Goal: Task Accomplishment & Management: Manage account settings

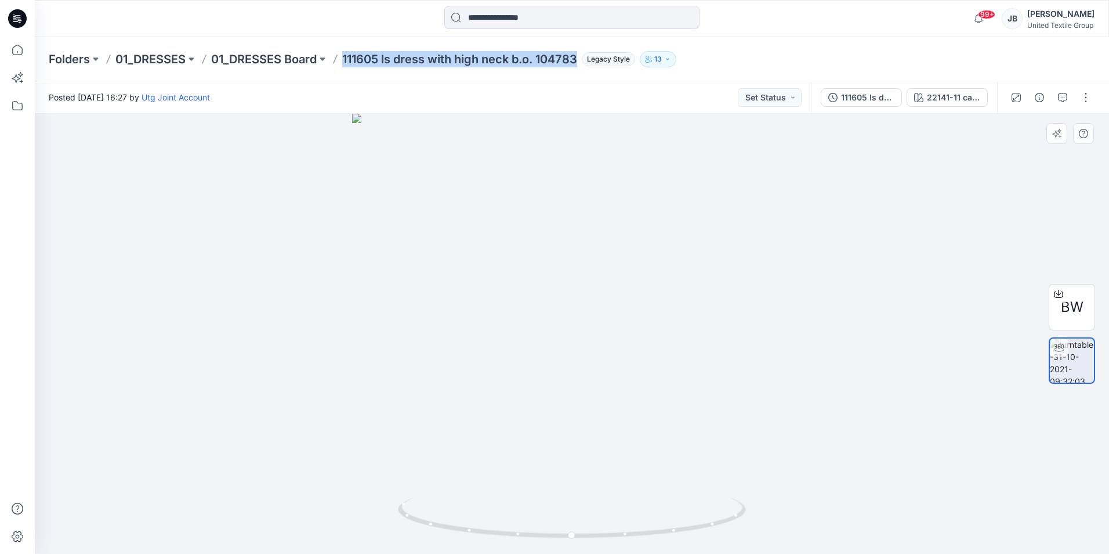
click at [963, 206] on div at bounding box center [572, 334] width 1075 height 440
click at [533, 23] on input at bounding box center [571, 17] width 255 height 23
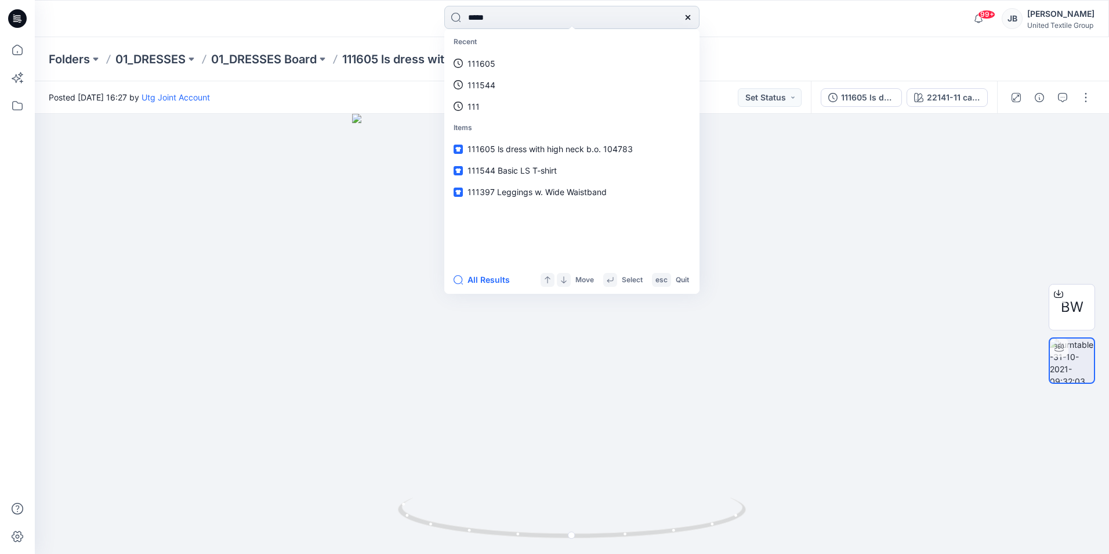
type input "******"
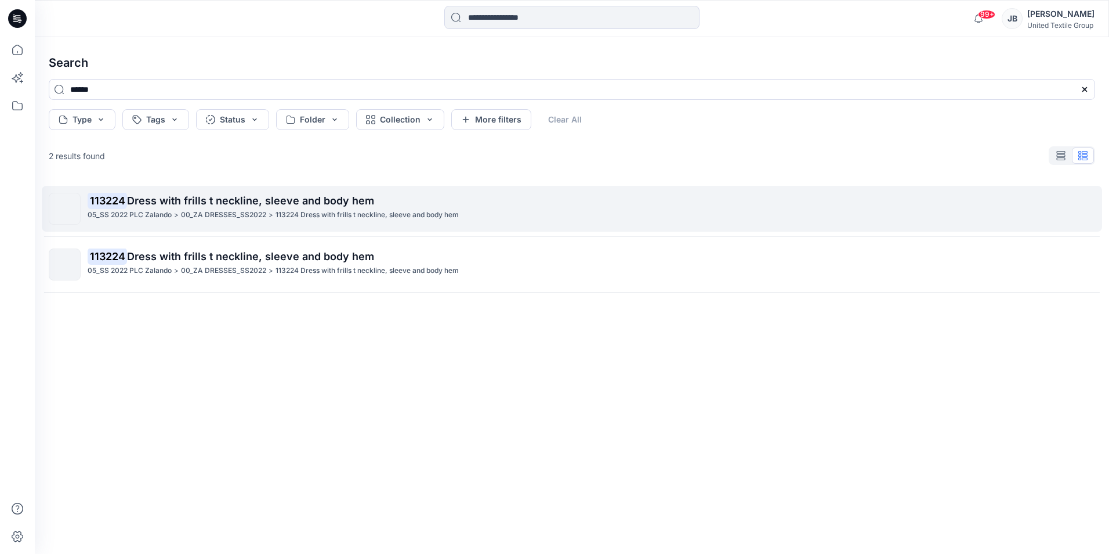
click at [131, 201] on span "Dress with frills t neckline, sleeve and body hem" at bounding box center [250, 200] width 247 height 12
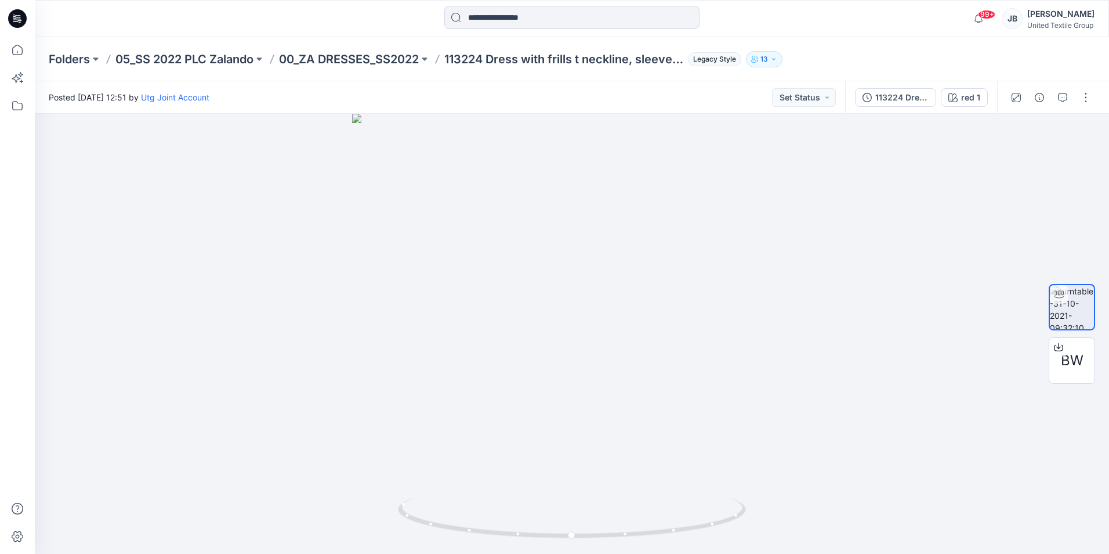
click at [17, 17] on icon at bounding box center [17, 18] width 19 height 19
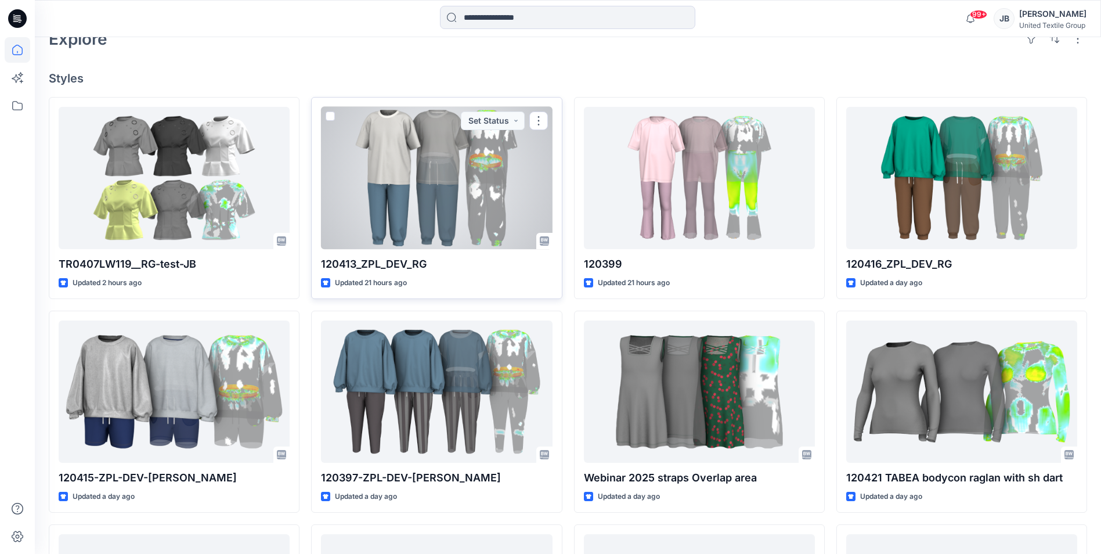
scroll to position [348, 0]
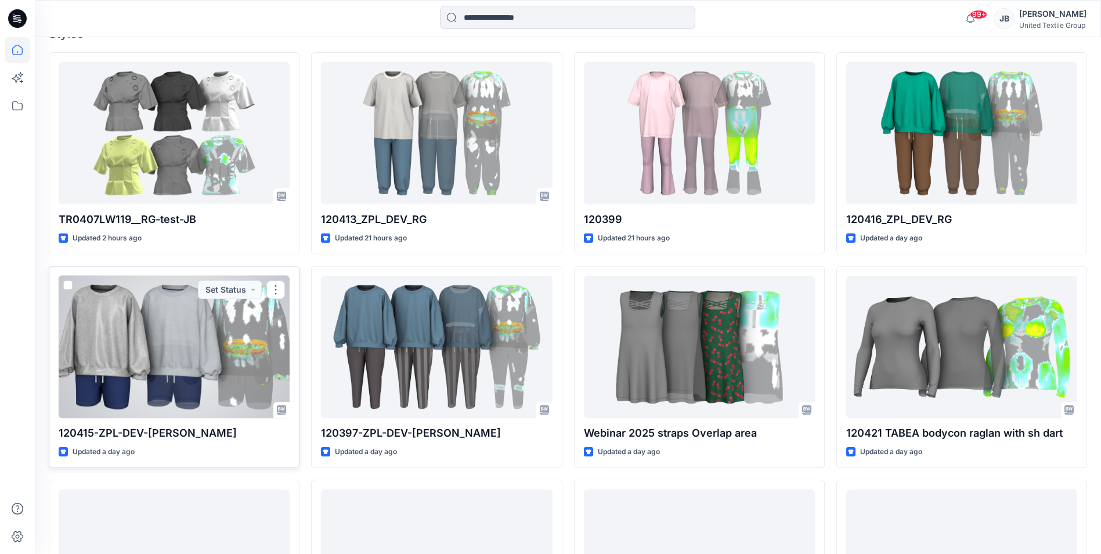
click at [223, 384] on div at bounding box center [174, 347] width 231 height 142
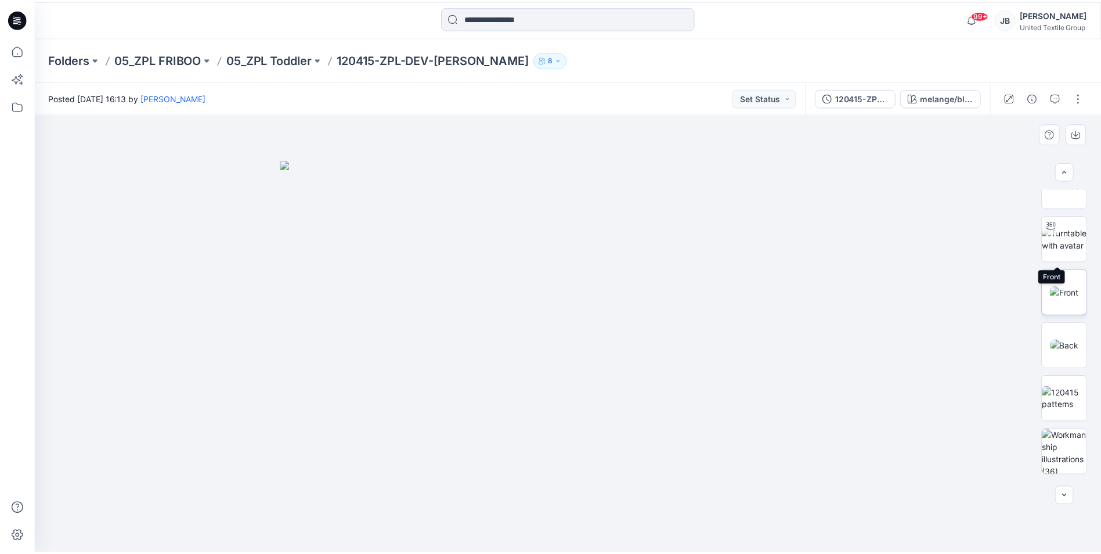
scroll to position [130, 0]
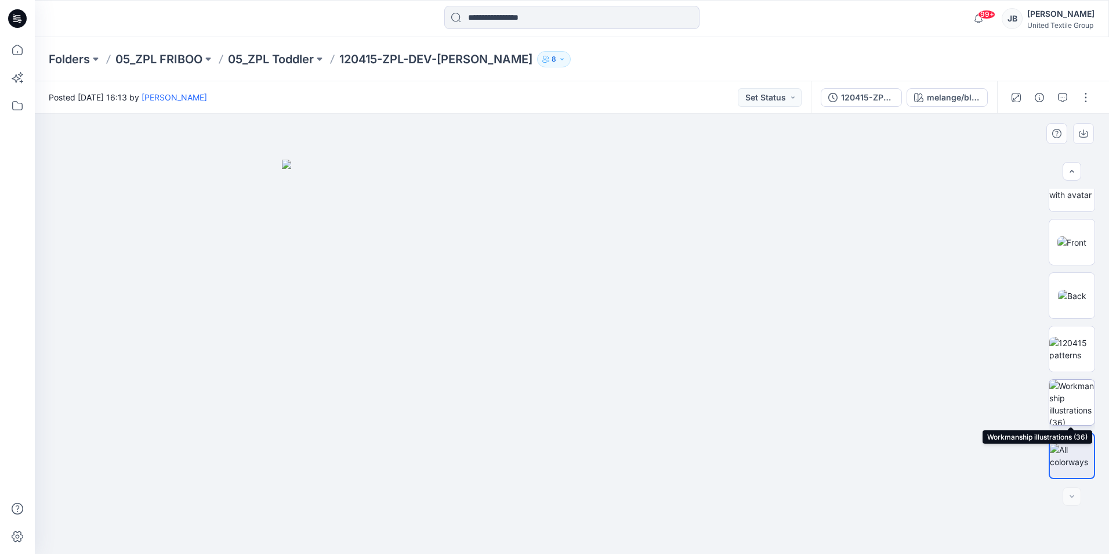
click at [1073, 398] on img at bounding box center [1072, 401] width 45 height 45
click at [16, 13] on icon at bounding box center [17, 18] width 19 height 19
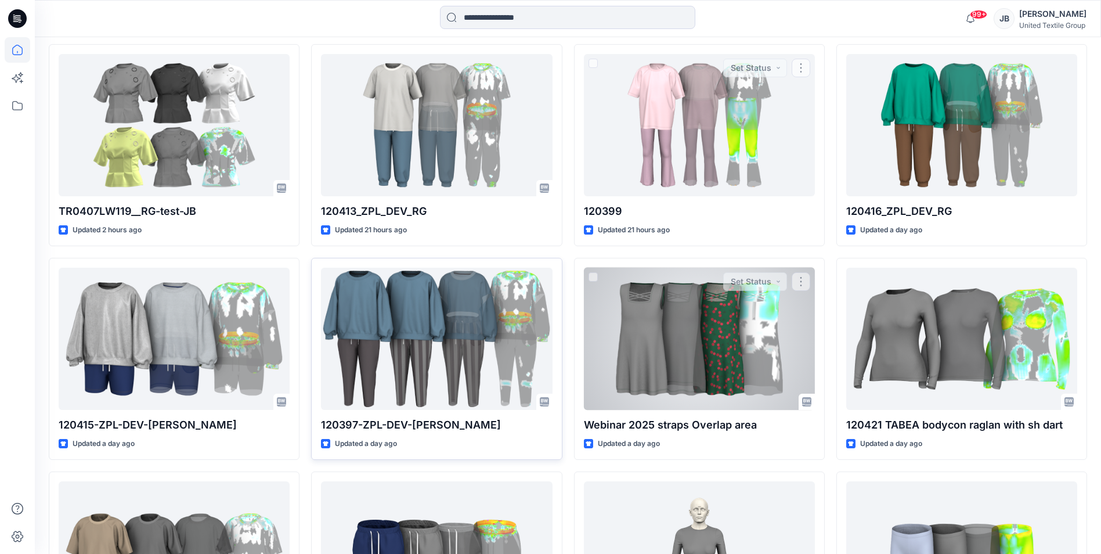
scroll to position [357, 0]
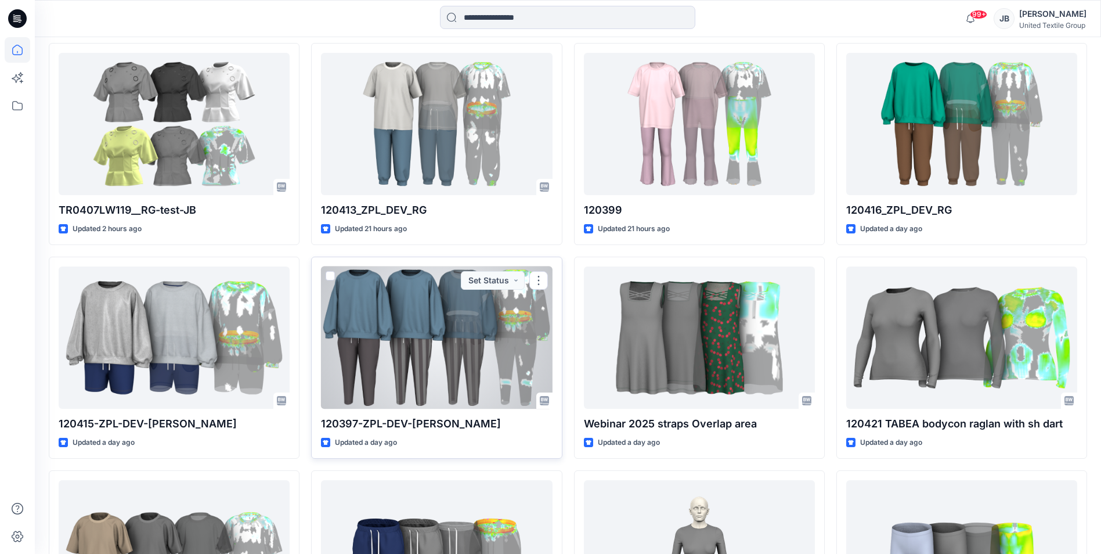
click at [423, 335] on div at bounding box center [436, 337] width 231 height 142
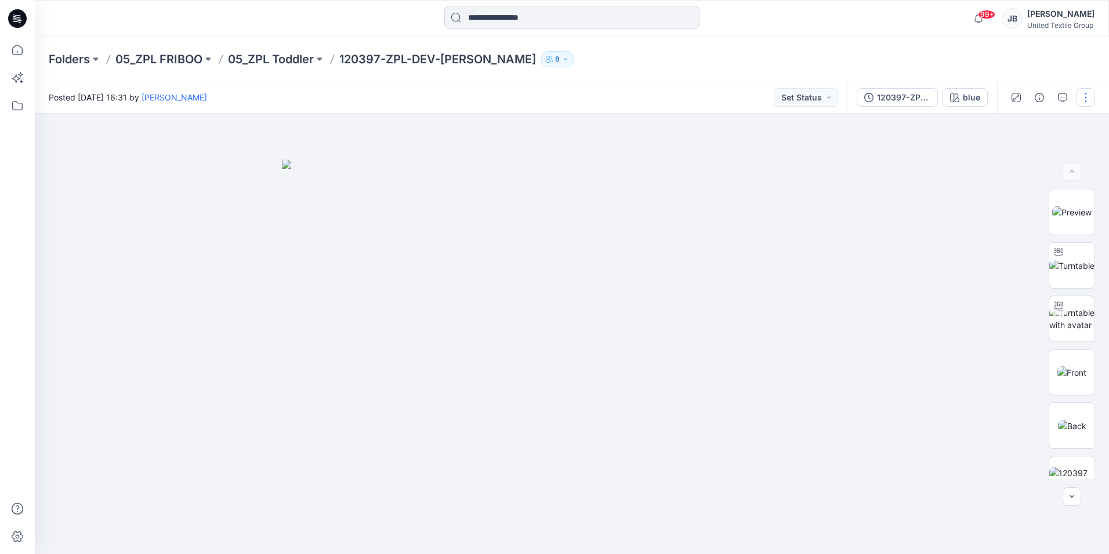
click at [1085, 95] on button "button" at bounding box center [1086, 97] width 19 height 19
click at [1010, 155] on p "Edit" at bounding box center [1012, 157] width 15 height 12
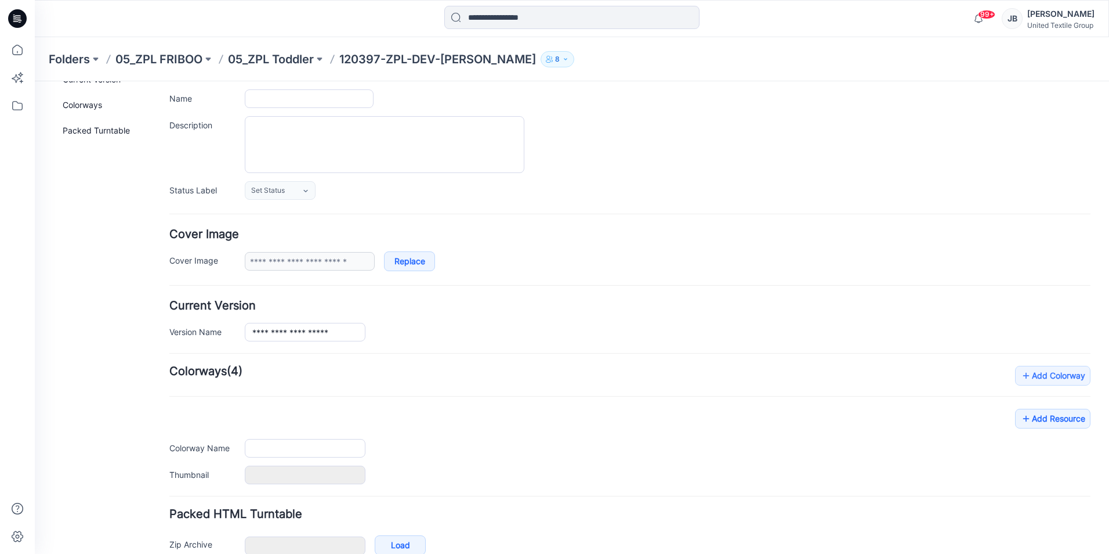
type input "**********"
type input "****"
type input "**********"
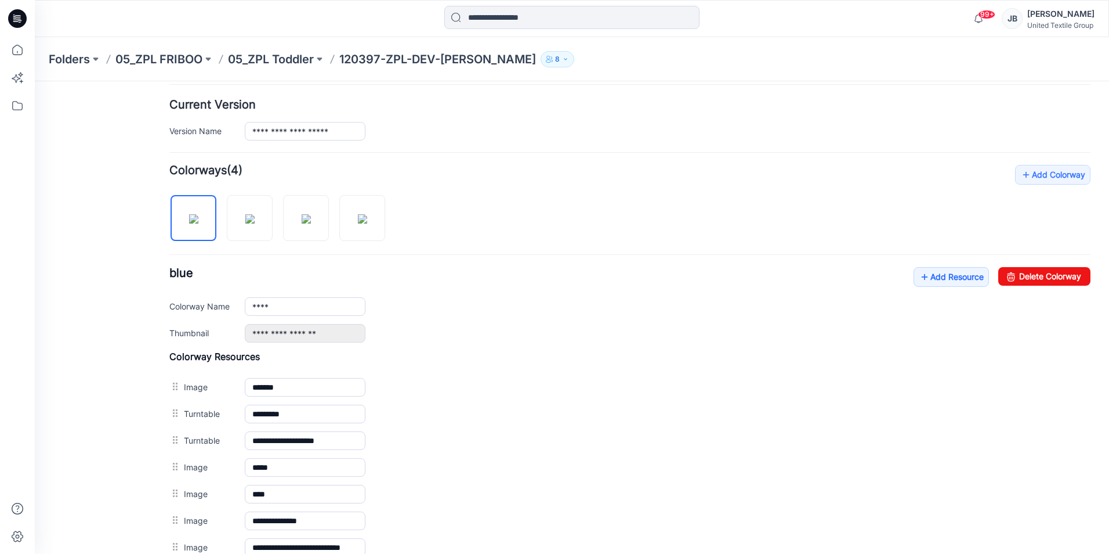
scroll to position [419, 0]
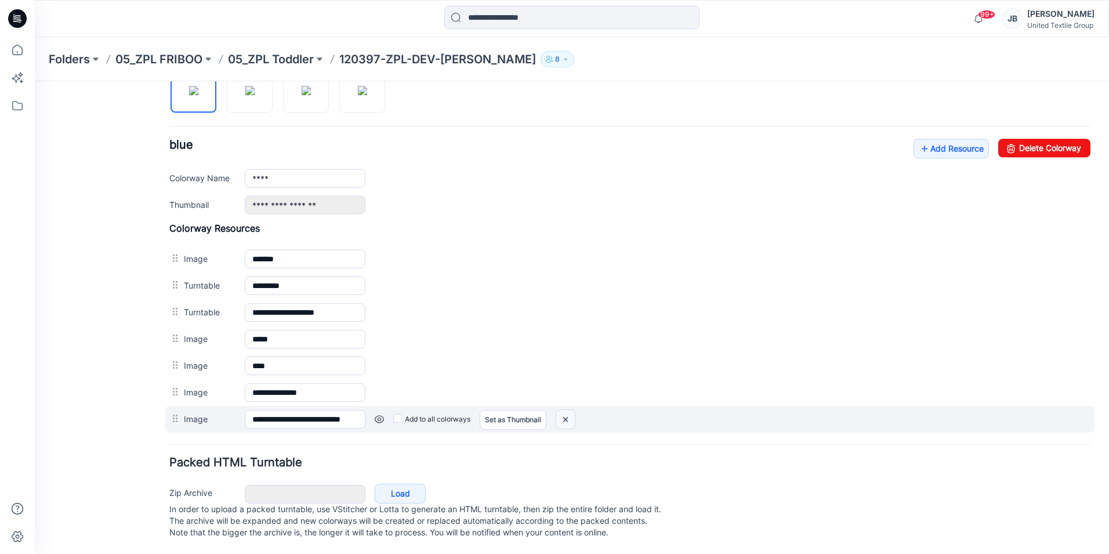
click at [35, 81] on img at bounding box center [35, 81] width 0 height 0
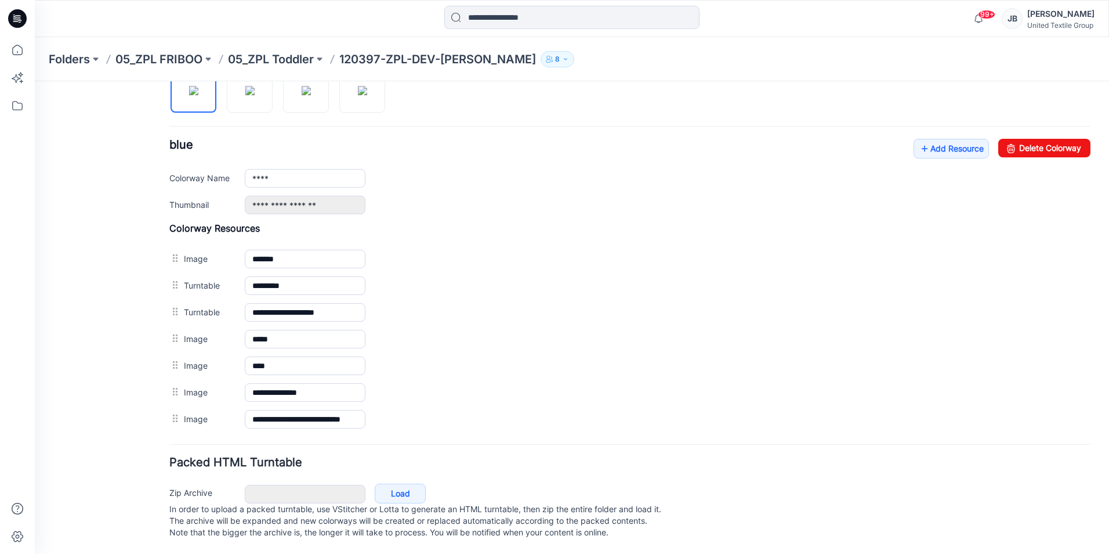
scroll to position [392, 0]
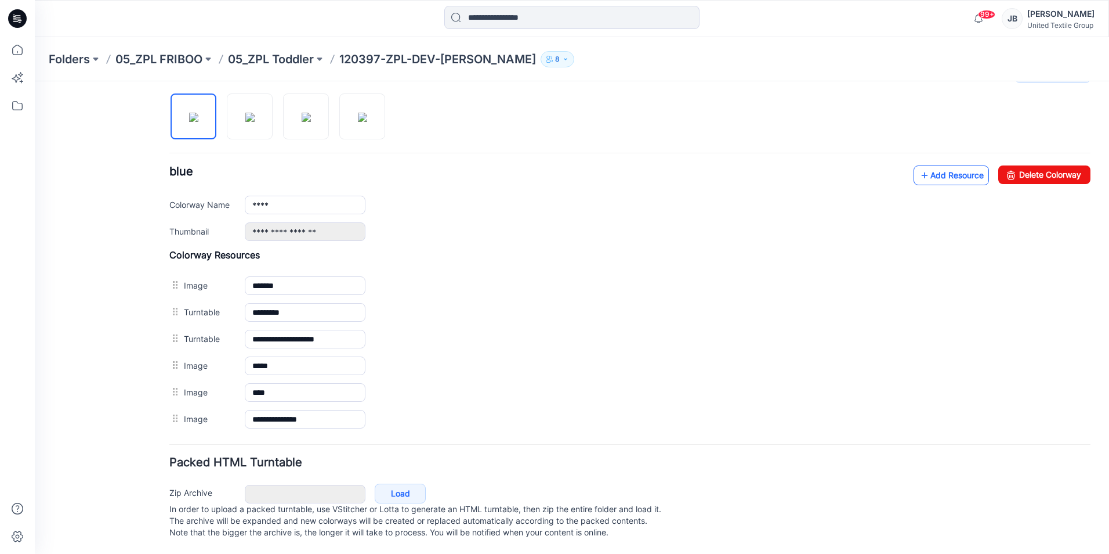
click at [919, 166] on icon at bounding box center [925, 175] width 12 height 19
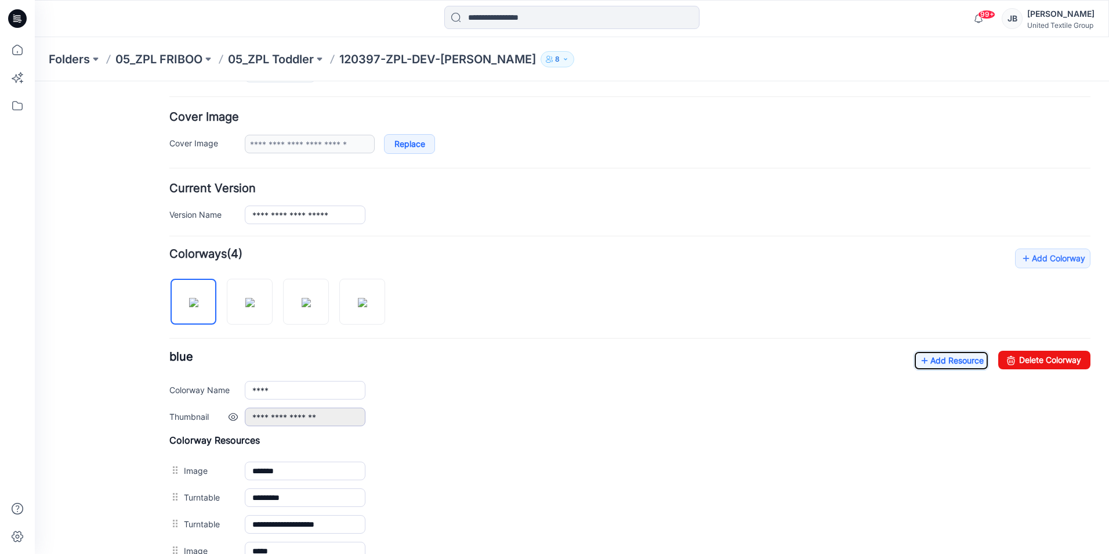
scroll to position [0, 0]
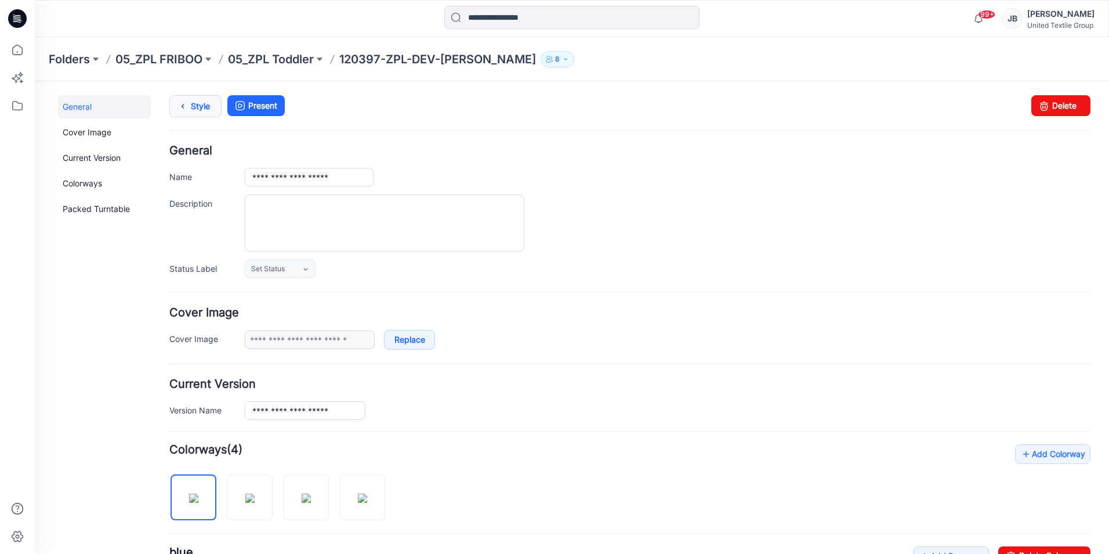
click at [202, 101] on link "Style" at bounding box center [195, 106] width 52 height 22
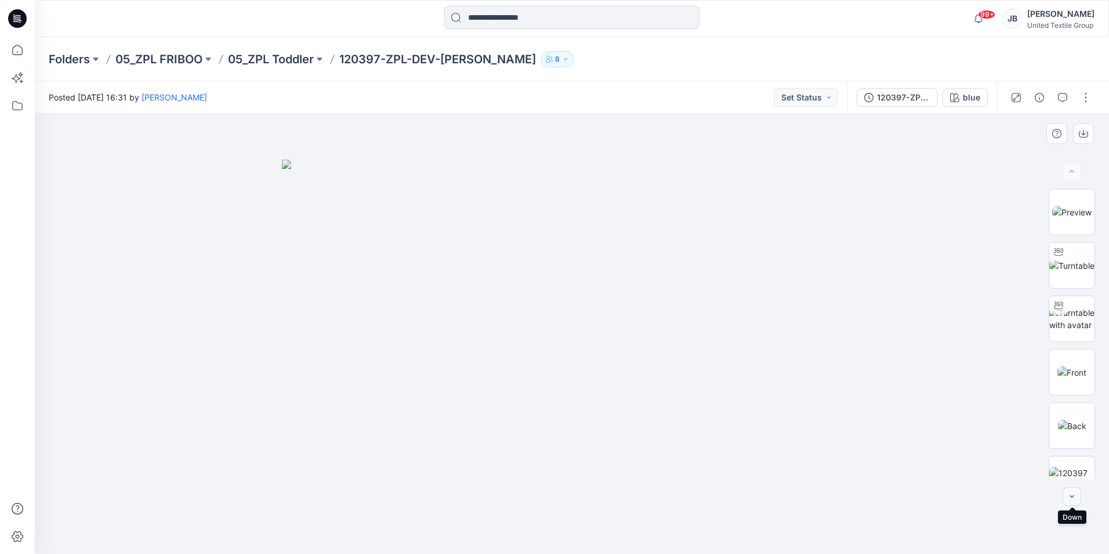
click at [1076, 495] on icon "button" at bounding box center [1072, 495] width 9 height 9
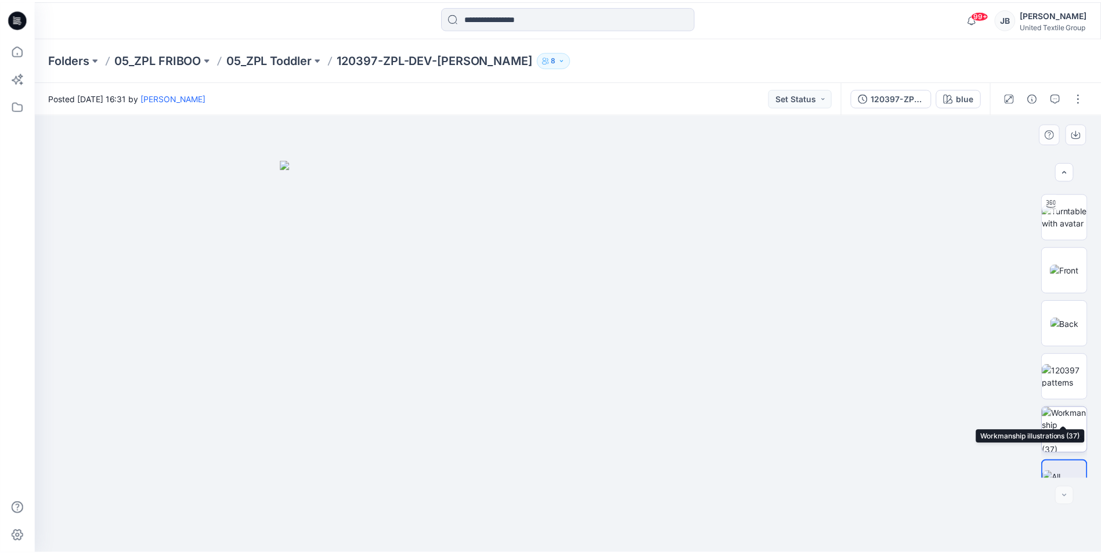
scroll to position [130, 0]
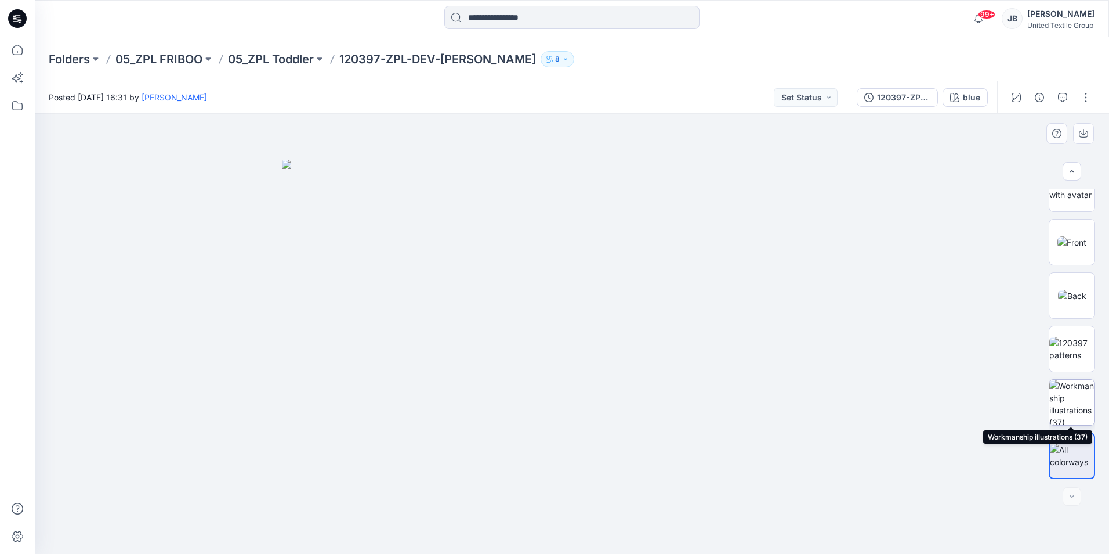
click at [1082, 401] on img at bounding box center [1072, 401] width 45 height 45
click at [16, 20] on icon at bounding box center [17, 18] width 19 height 19
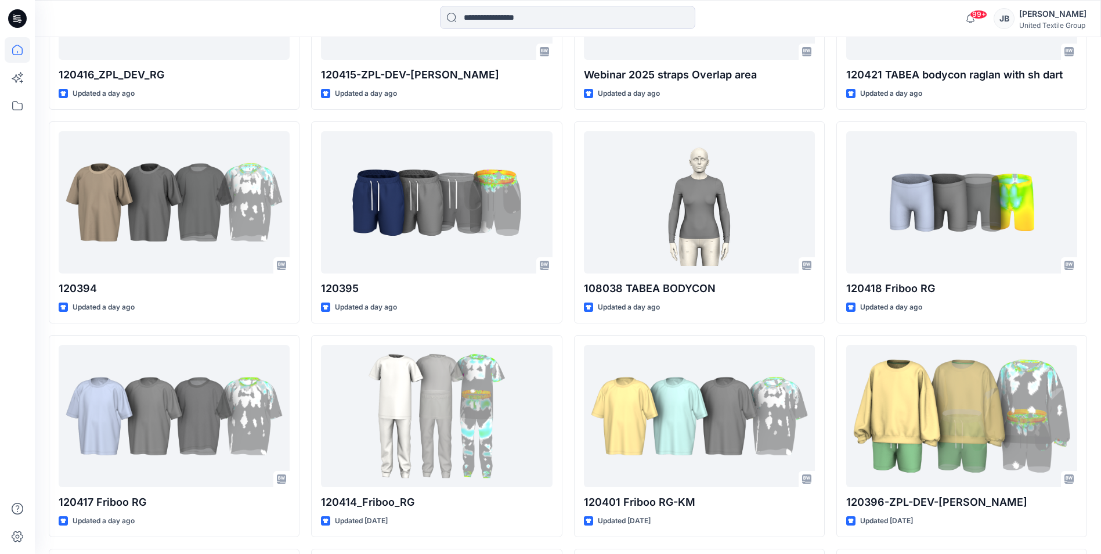
scroll to position [880, 0]
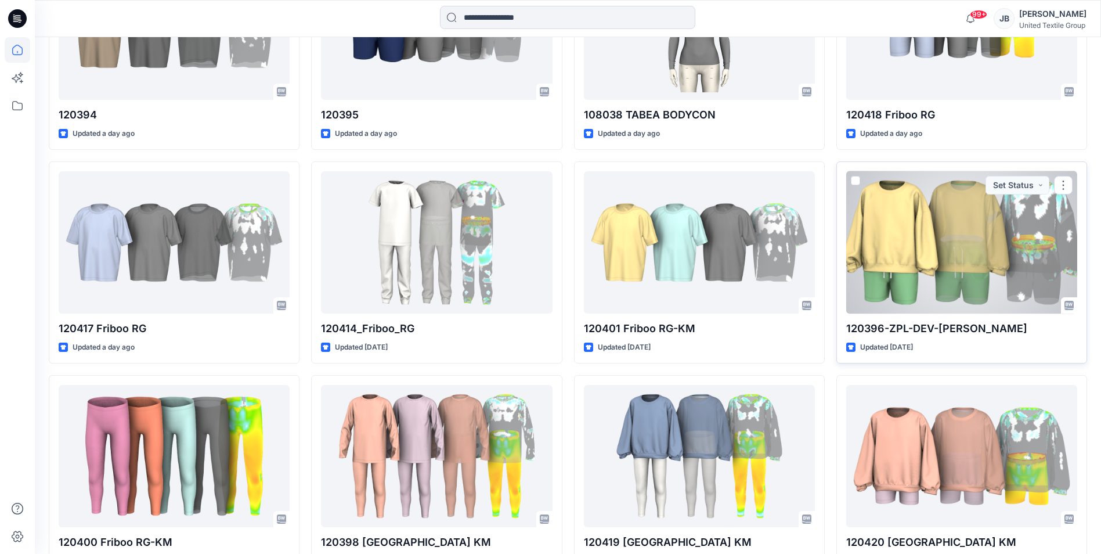
click at [939, 253] on div at bounding box center [961, 242] width 231 height 142
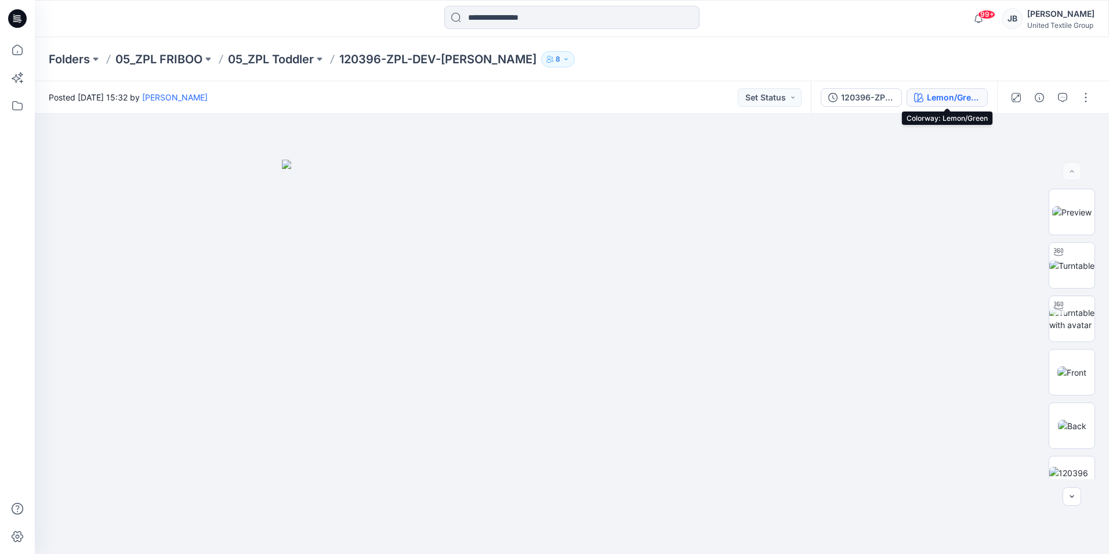
click at [918, 99] on icon "button" at bounding box center [918, 97] width 9 height 9
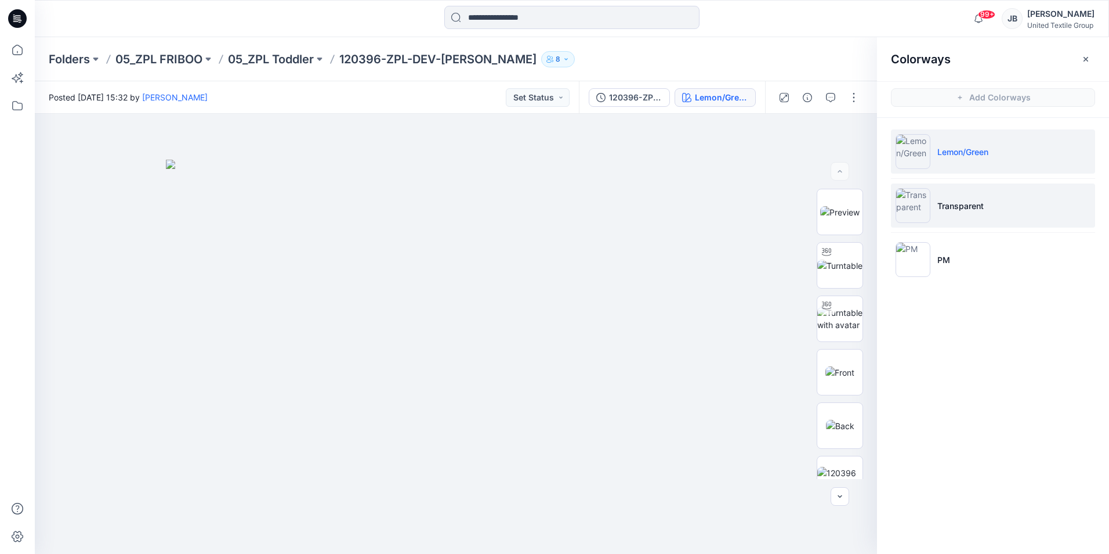
click at [917, 208] on img at bounding box center [913, 205] width 35 height 35
